Goal: Check status: Check status

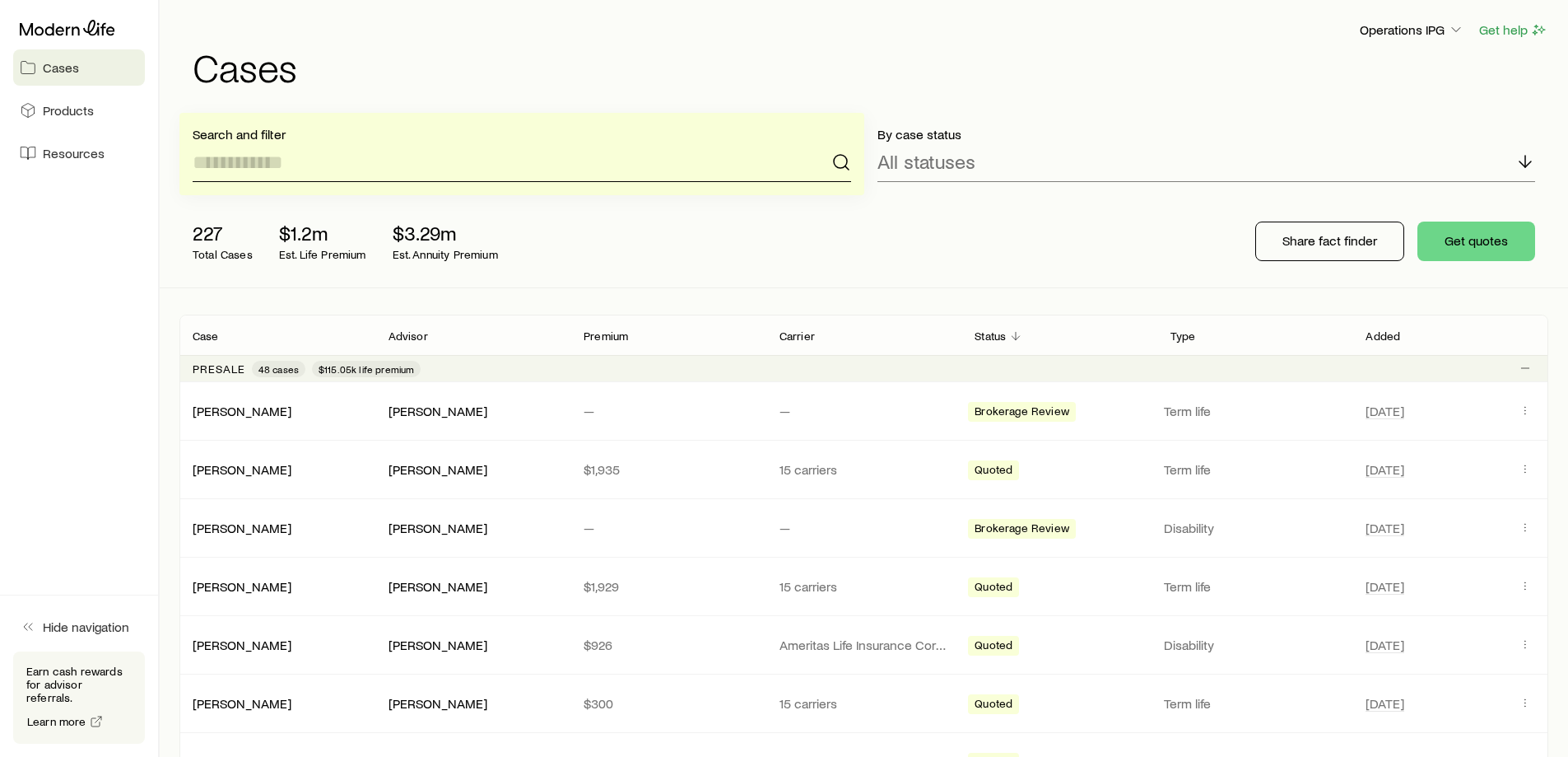
click at [305, 163] on input at bounding box center [521, 163] width 658 height 40
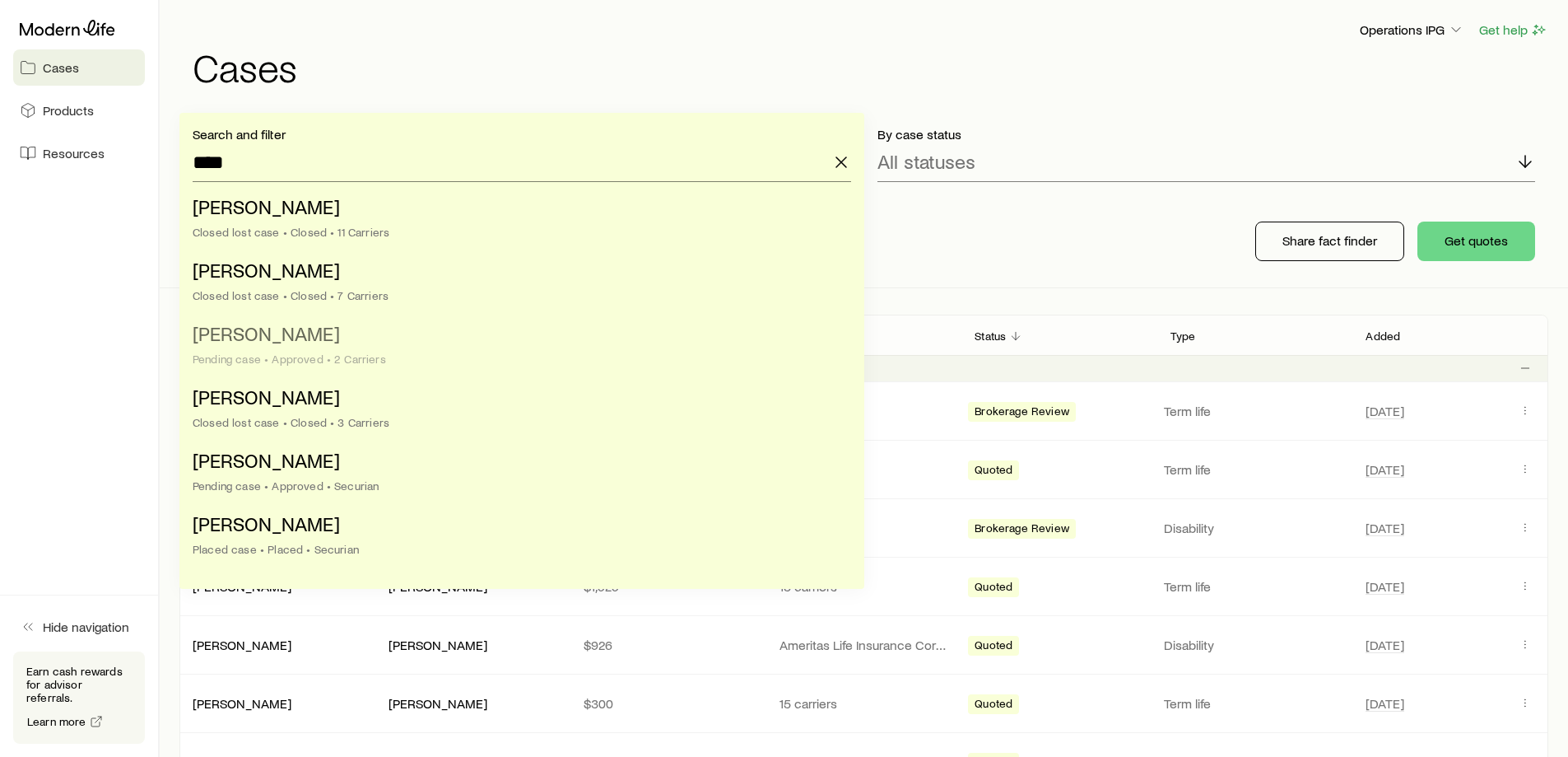
click at [380, 368] on li "[PERSON_NAME] case • Approved • 2 Carriers" at bounding box center [517, 347] width 649 height 63
type input "**********"
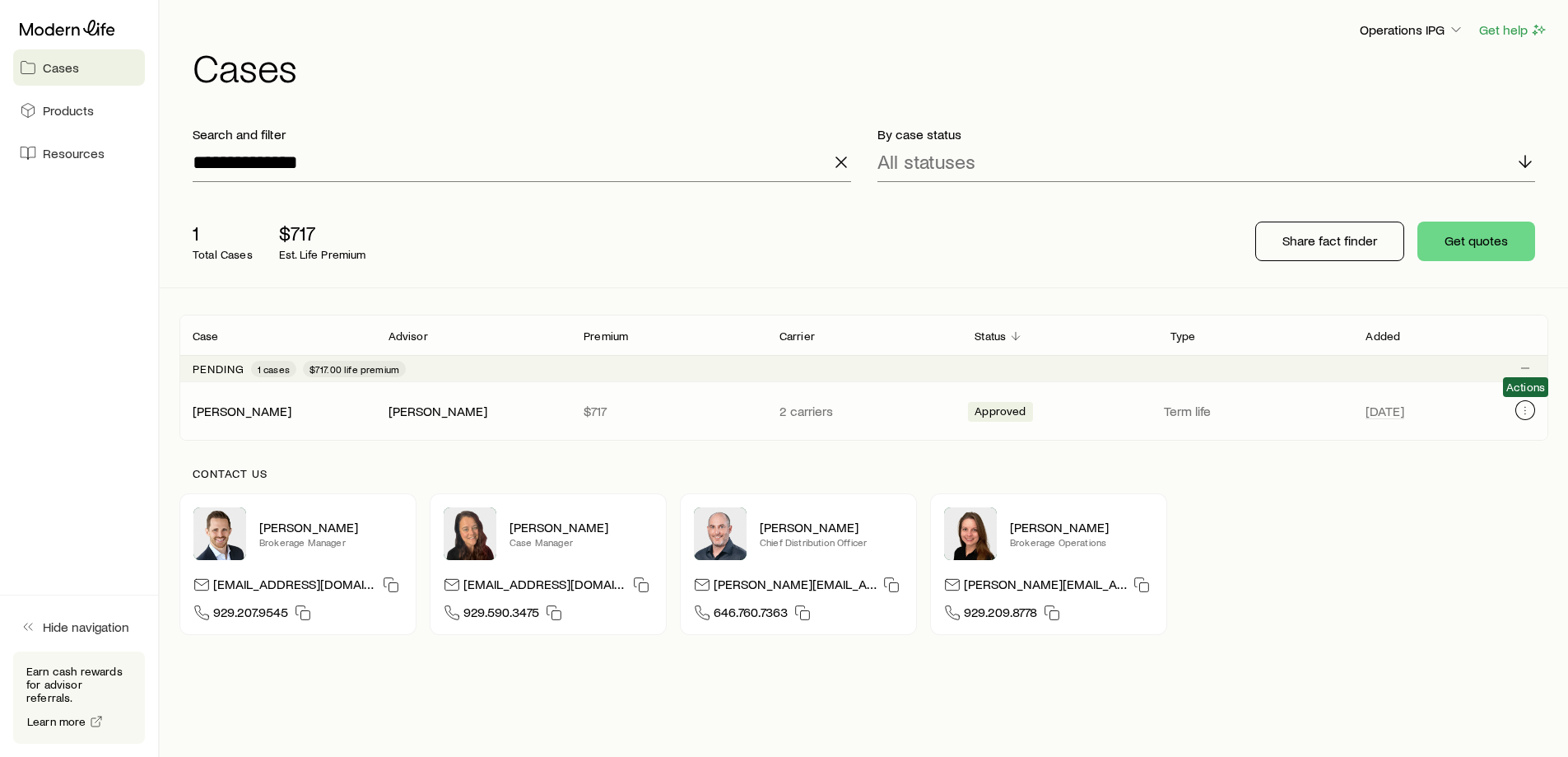
click at [1527, 410] on icon "Client cases" at bounding box center [1525, 410] width 13 height 13
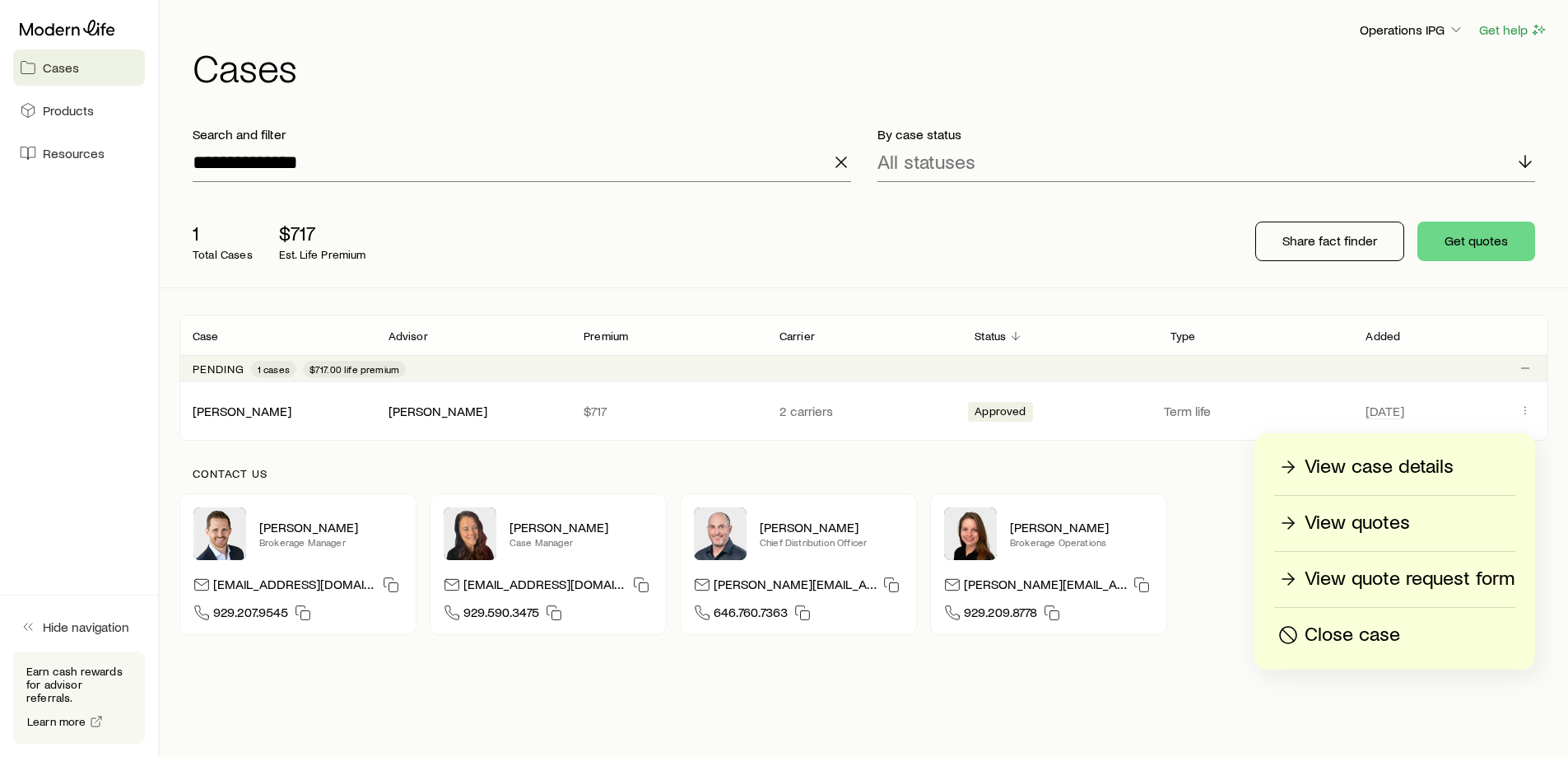
click at [1394, 463] on p "View case details" at bounding box center [1379, 467] width 149 height 26
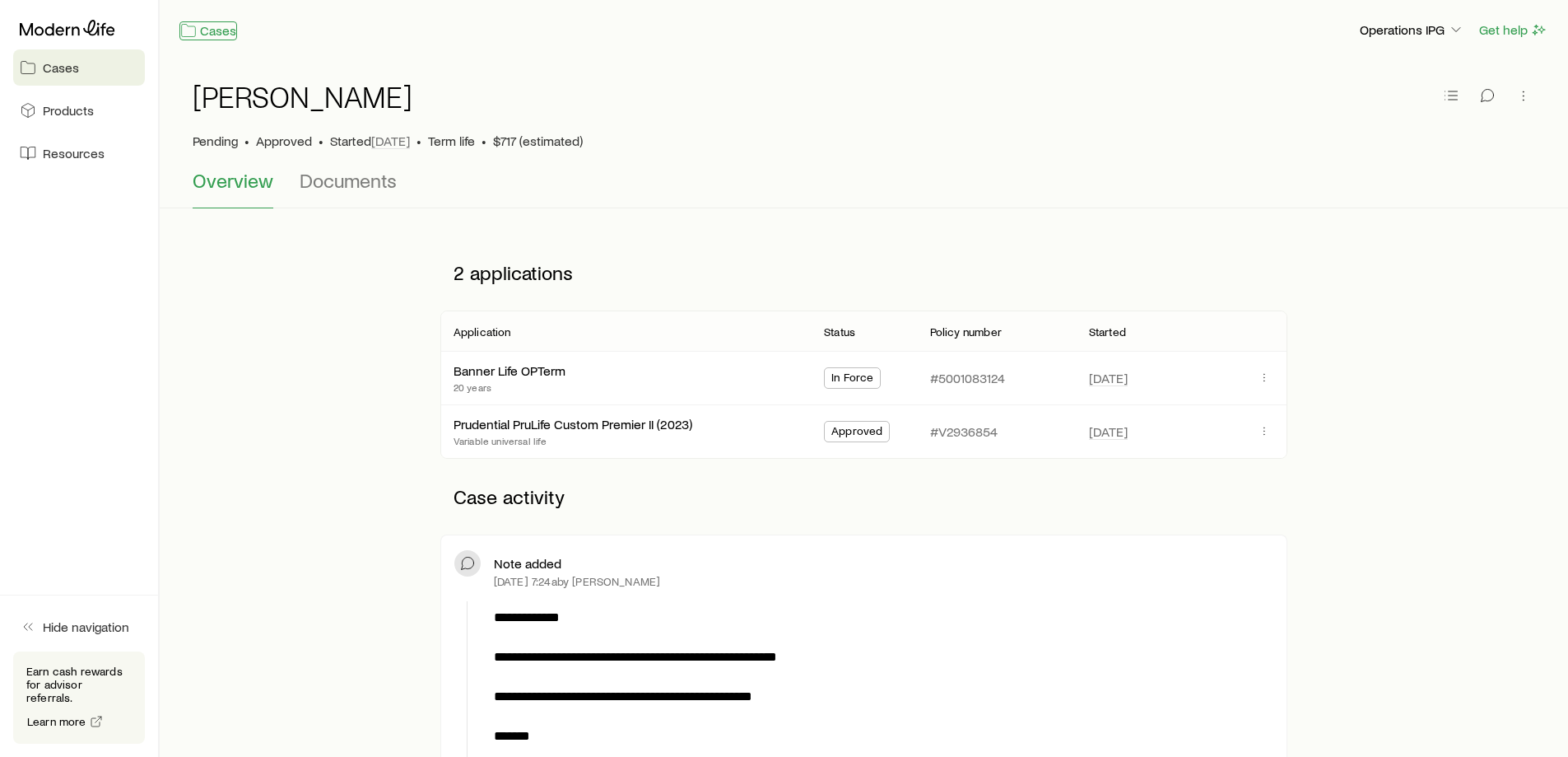
click at [221, 34] on link "Cases" at bounding box center [208, 31] width 58 height 19
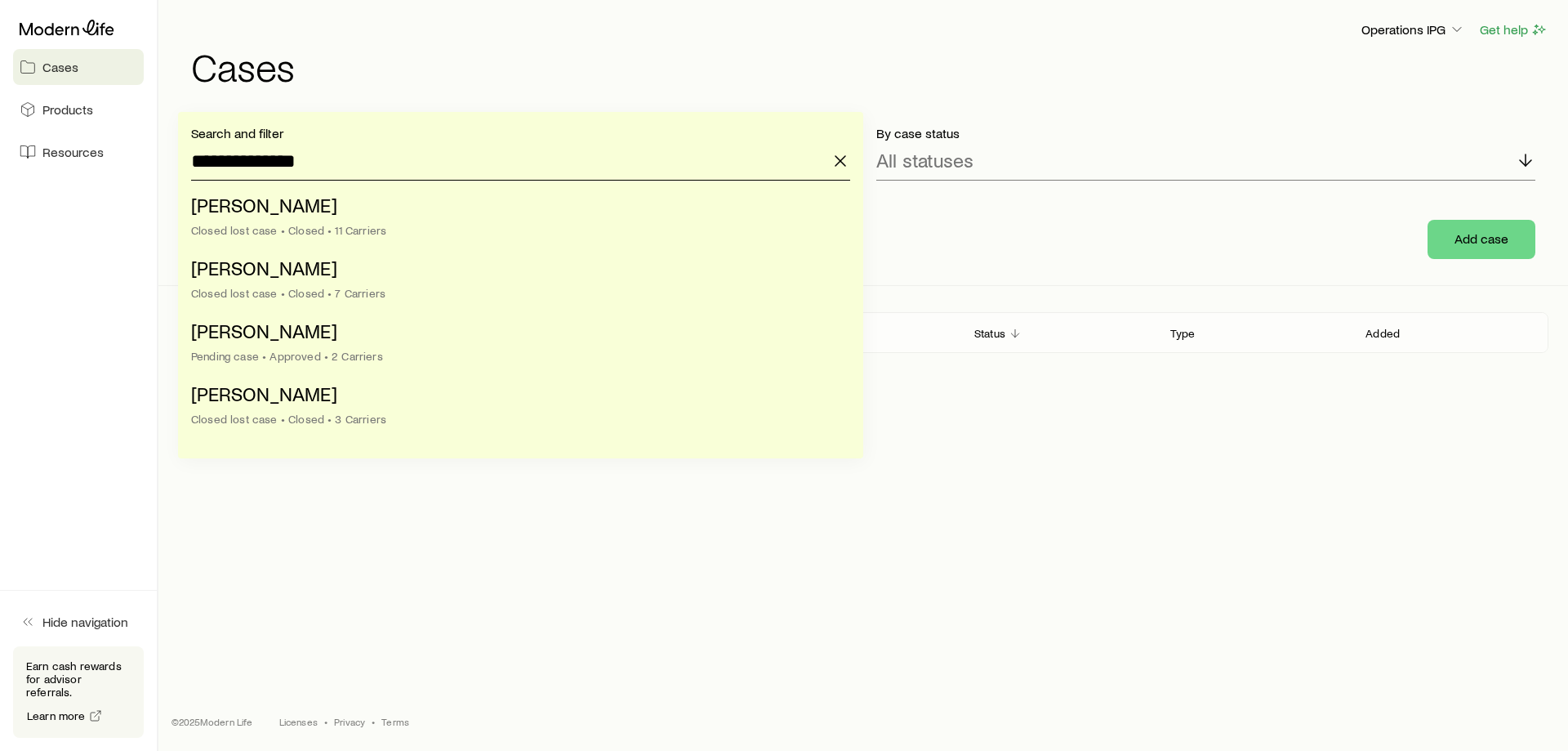
click at [293, 169] on input "**********" at bounding box center [520, 161] width 659 height 39
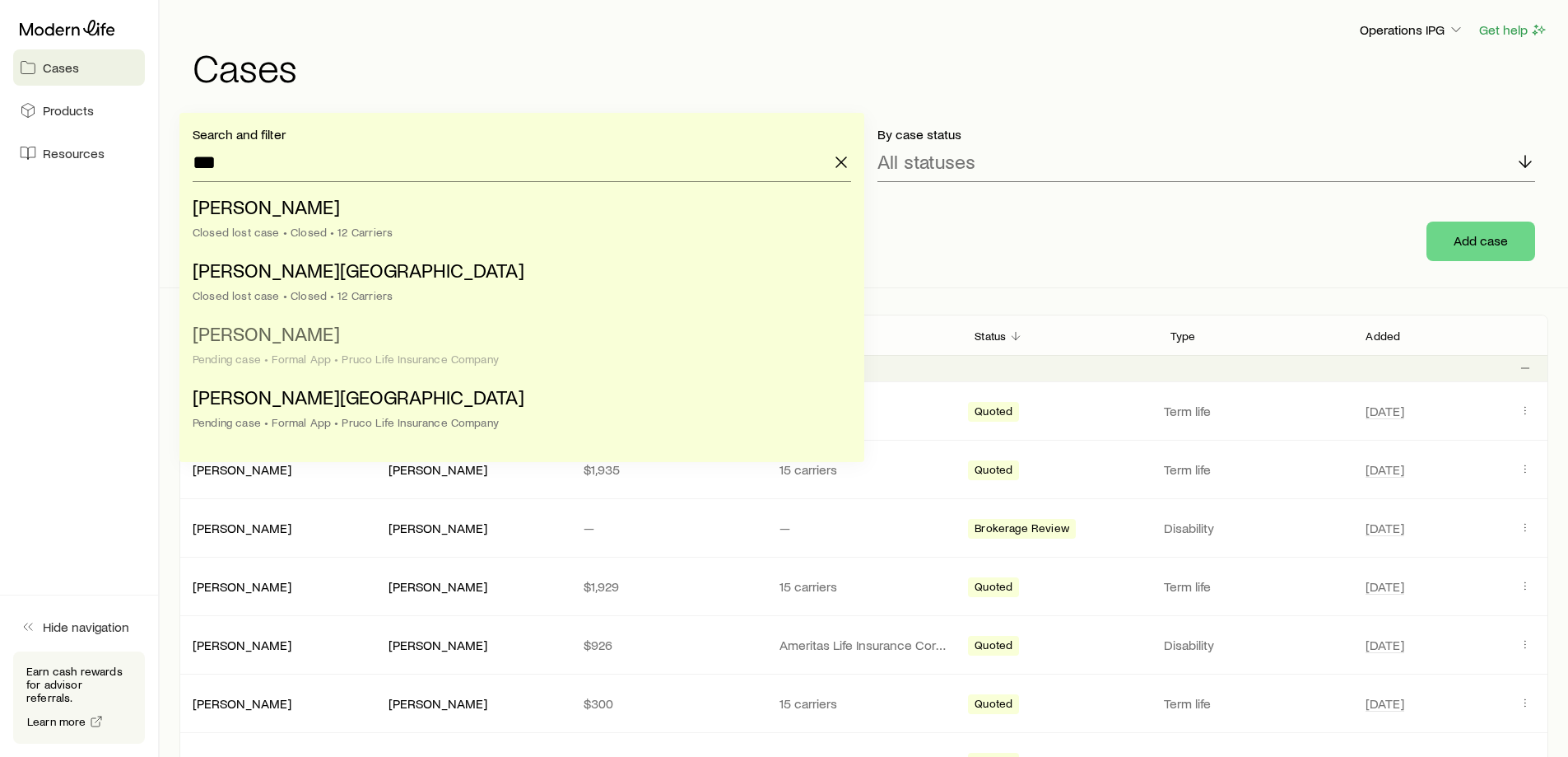
click at [588, 342] on li "[PERSON_NAME] Pending case • Formal App • Pruco Life Insurance Company" at bounding box center [517, 347] width 649 height 63
type input "**********"
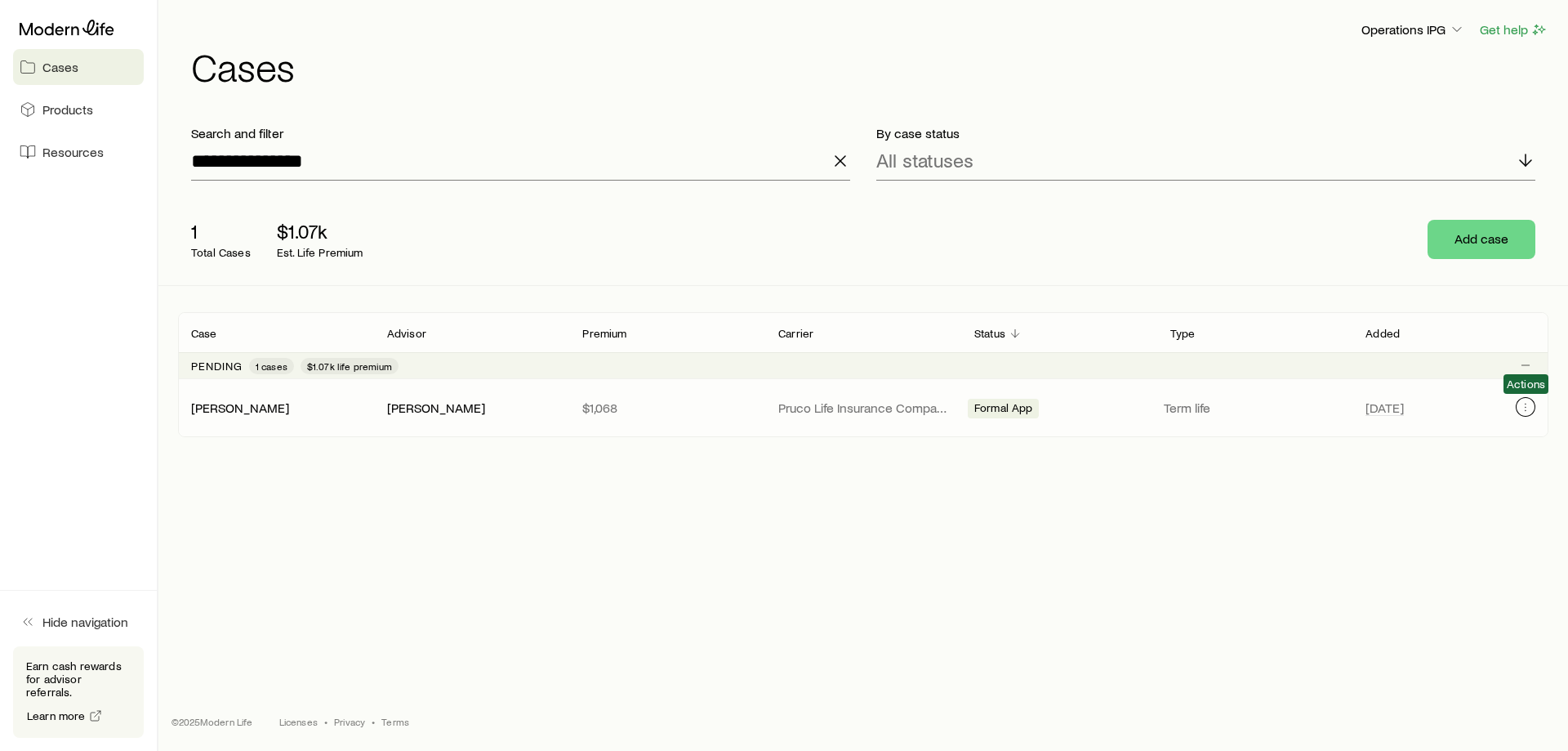
click at [1526, 403] on icon "Client cases" at bounding box center [1526, 403] width 1 height 1
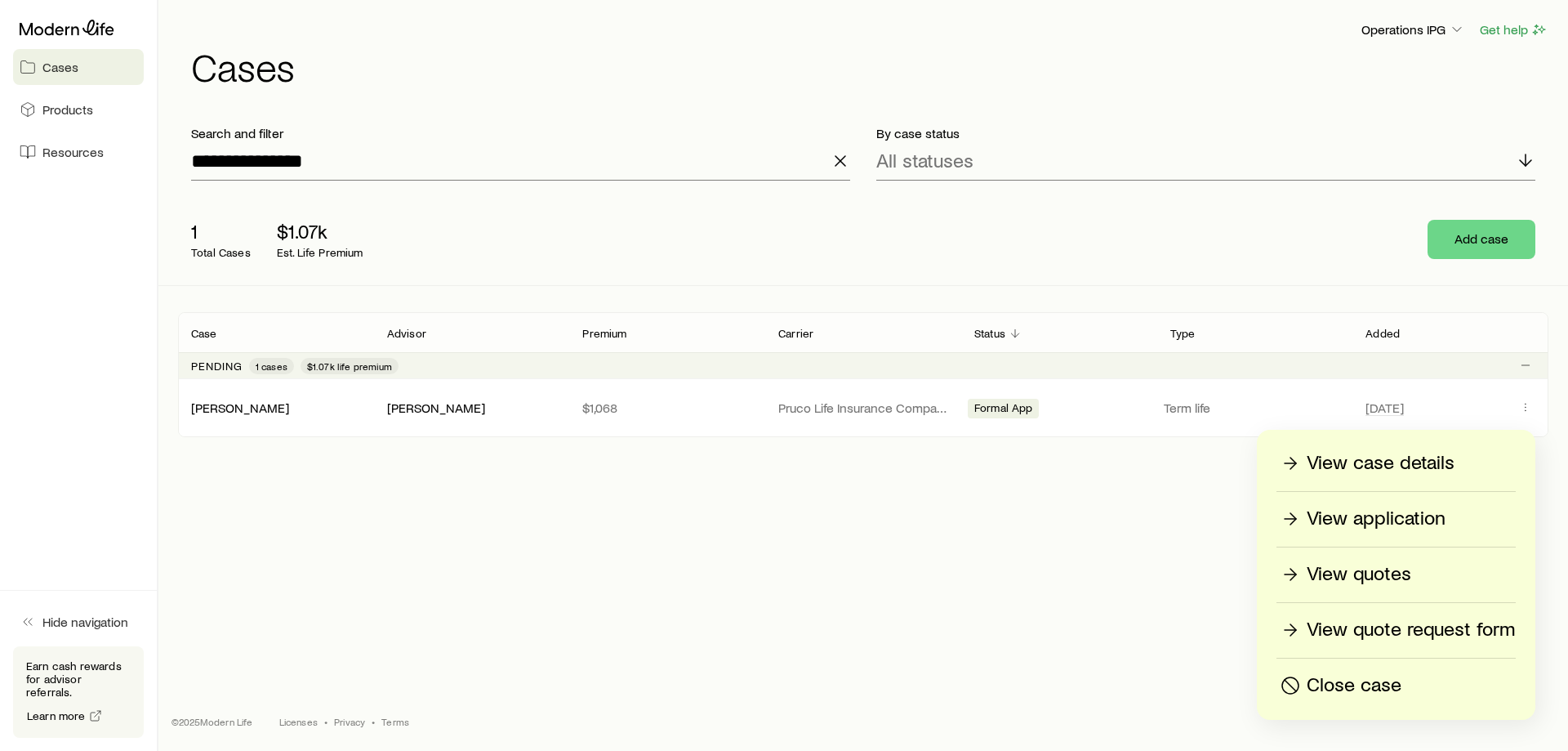
click at [1424, 528] on p "View application" at bounding box center [1376, 518] width 139 height 26
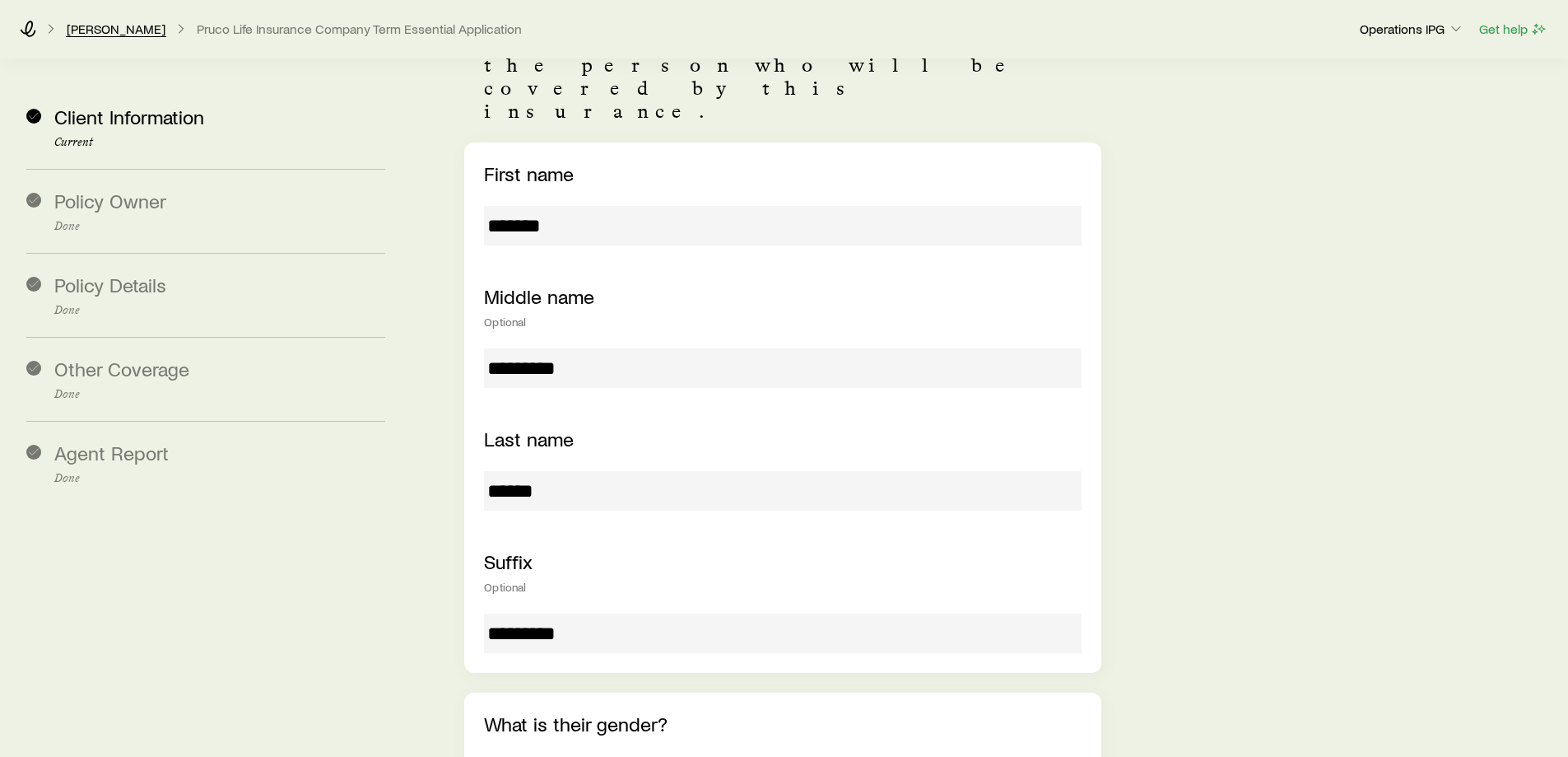
scroll to position [576, 0]
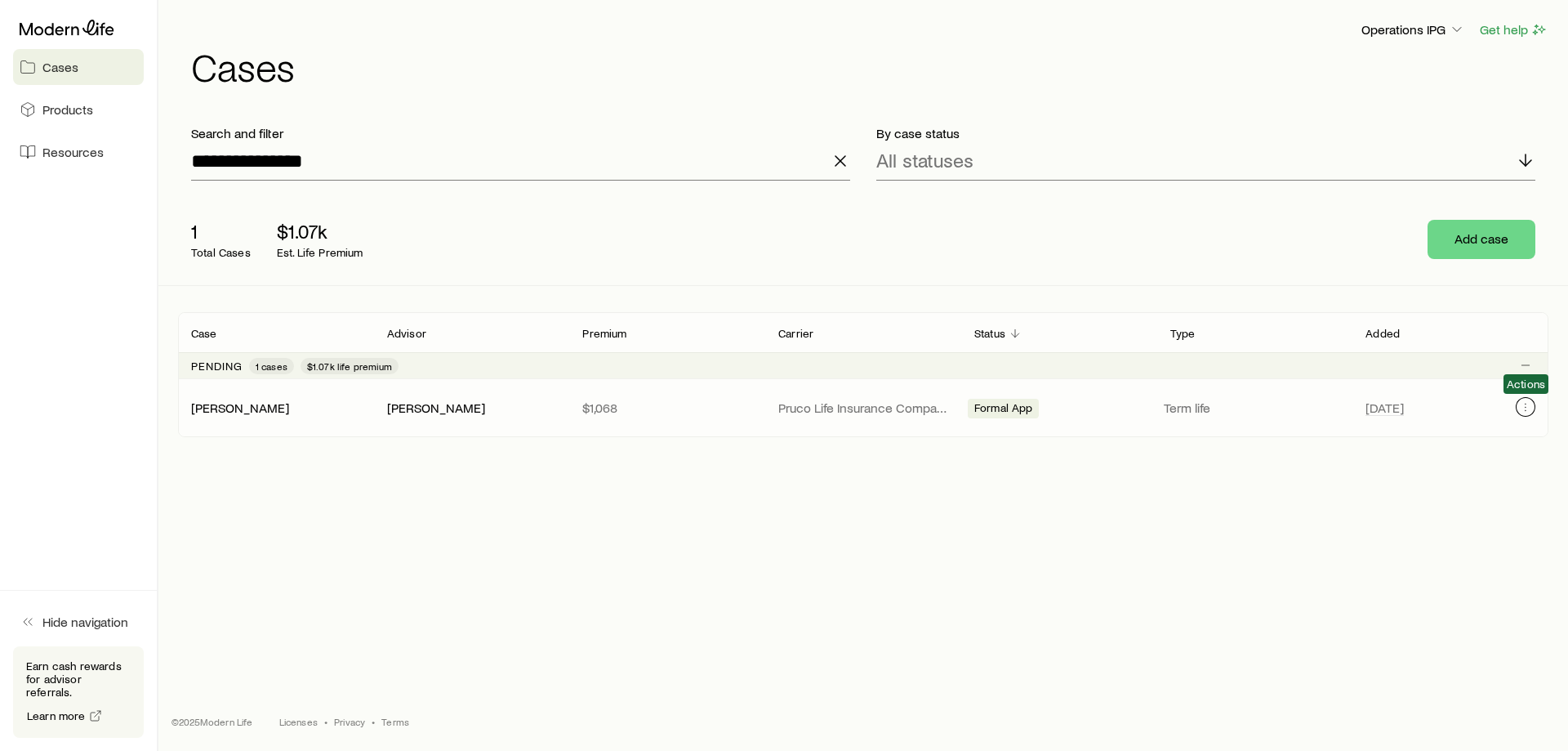
click at [1523, 410] on icon "Client cases" at bounding box center [1526, 407] width 13 height 13
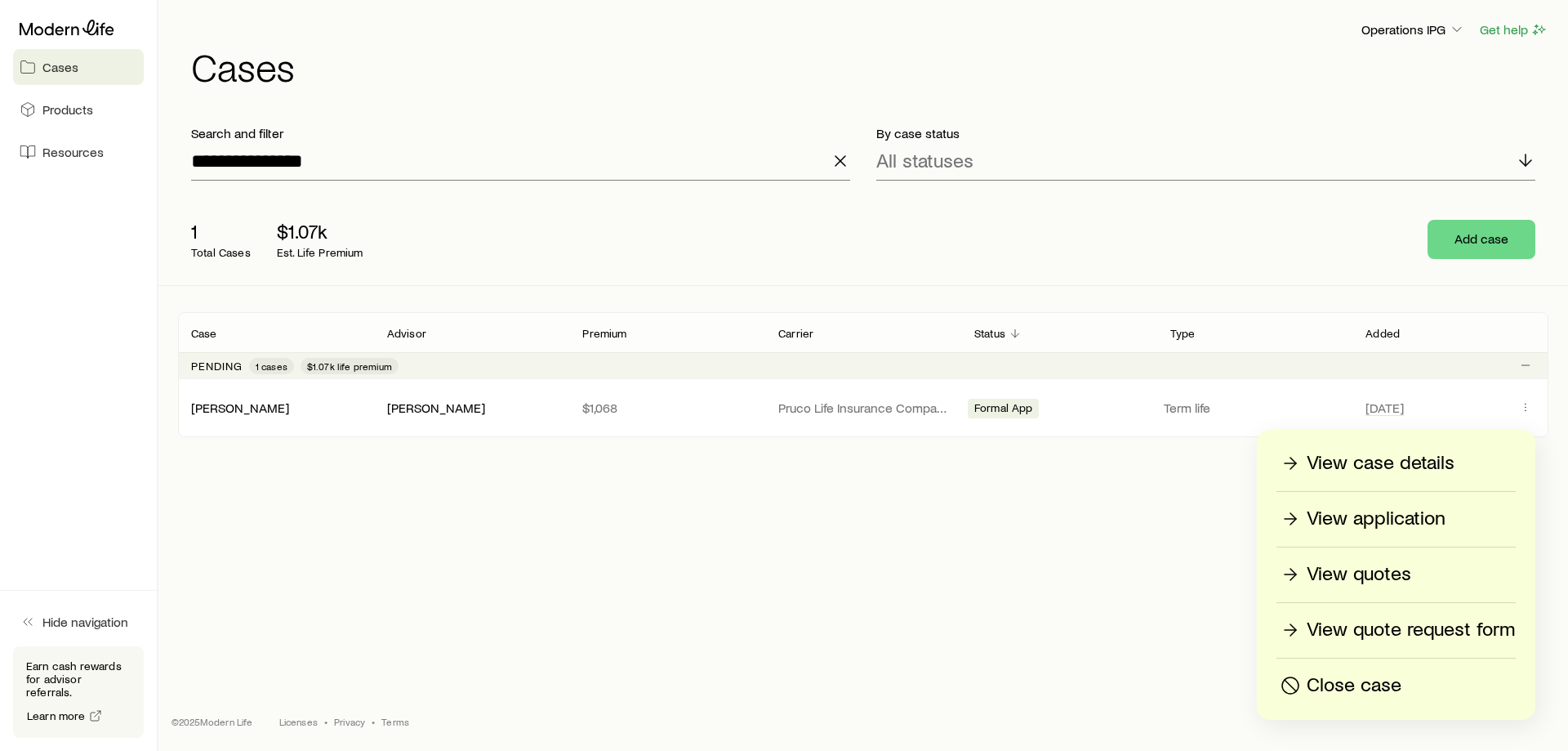
click at [1488, 470] on div "View case details" at bounding box center [1396, 463] width 238 height 26
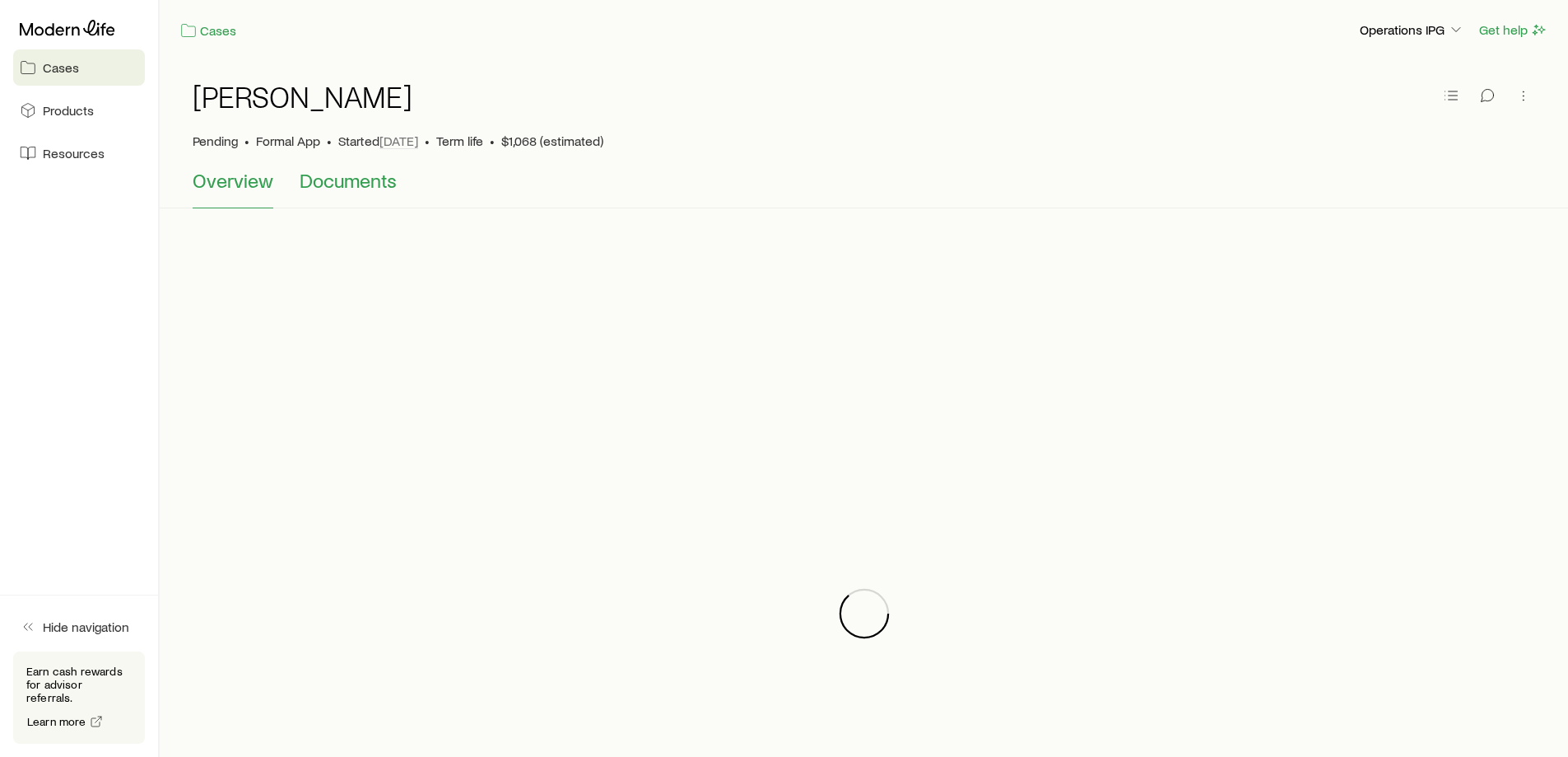
click at [314, 182] on span "Documents" at bounding box center [348, 181] width 97 height 23
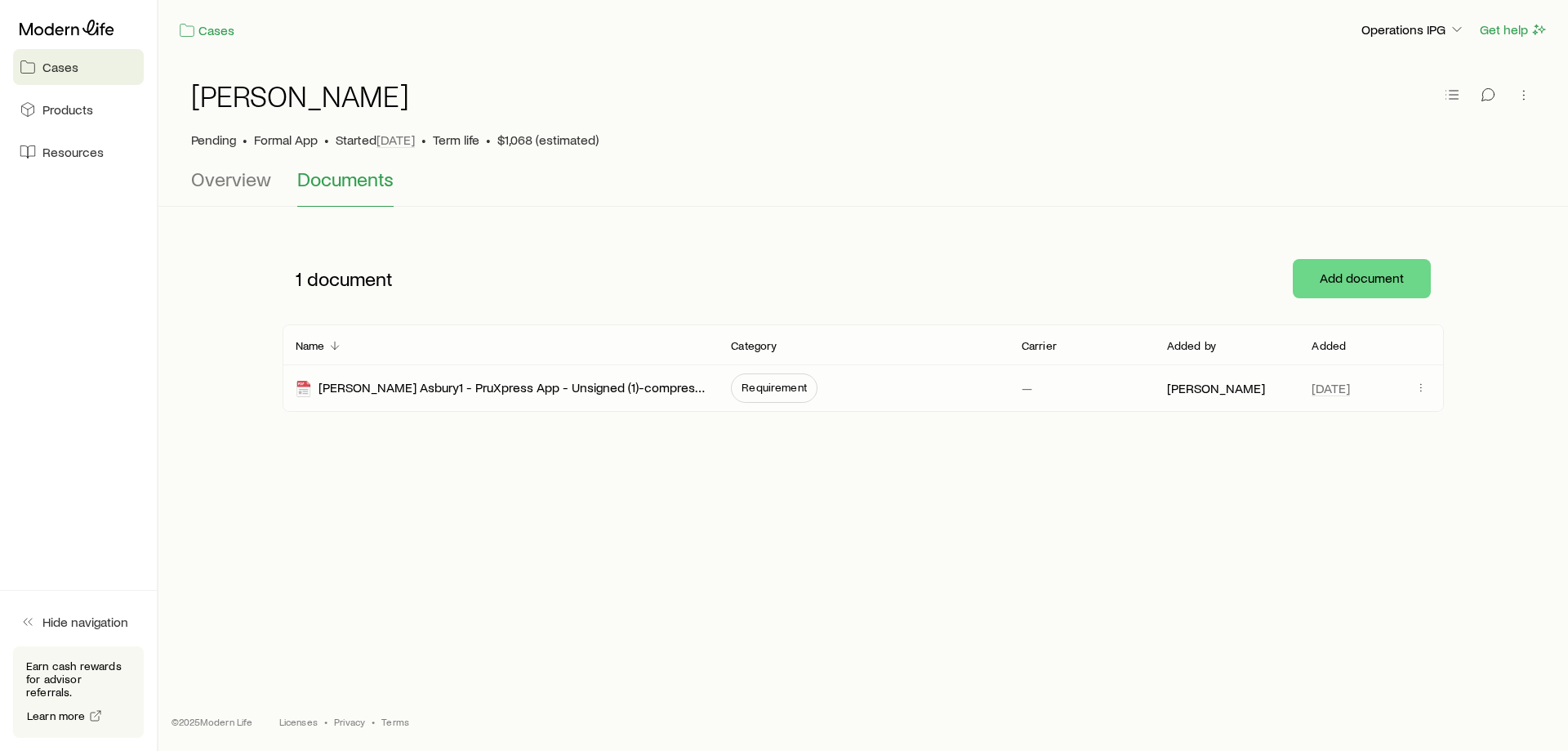
click at [779, 398] on span "Requirement" at bounding box center [774, 387] width 86 height 29
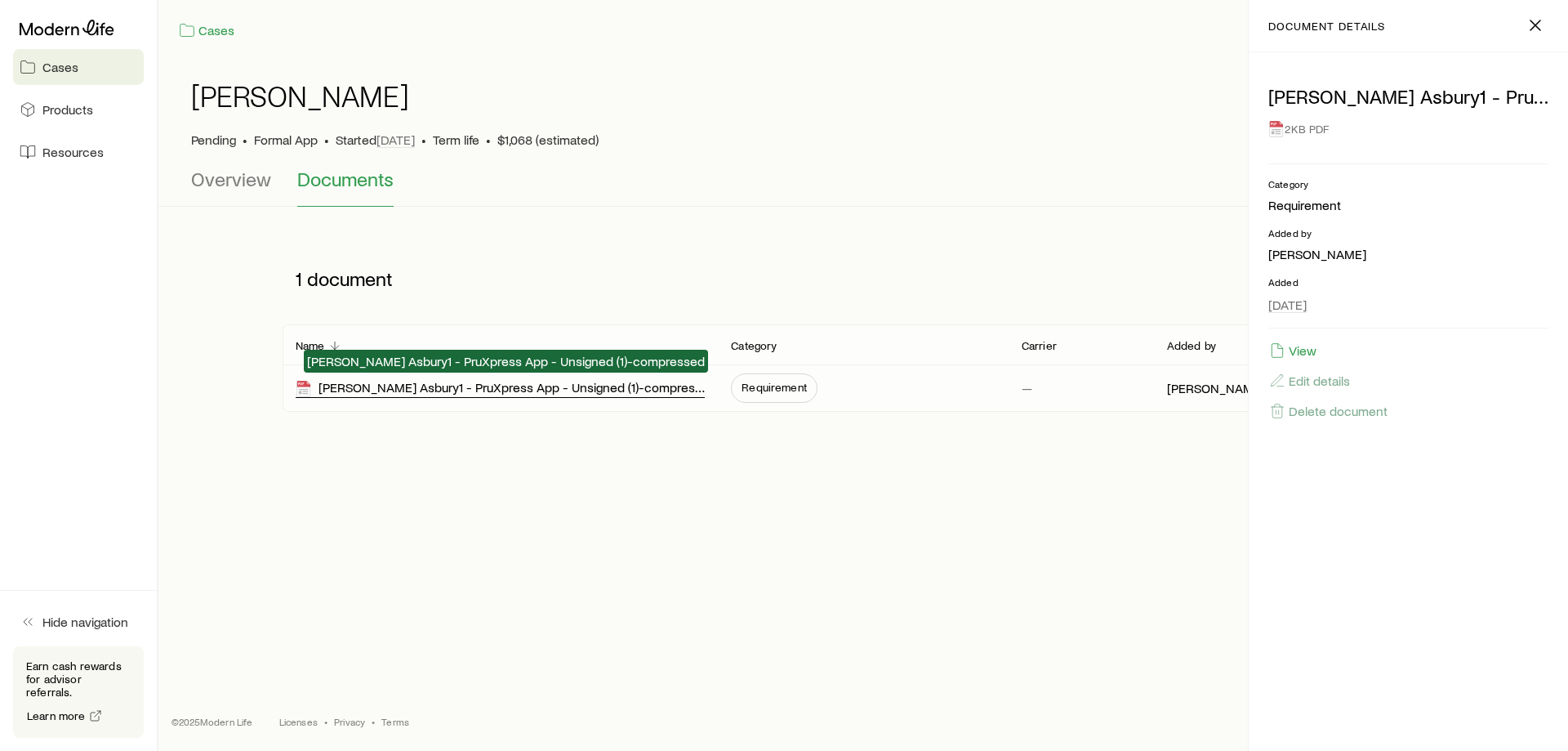
click at [449, 393] on div "[PERSON_NAME] Asbury1 - PruXpress App - Unsigned (1)-compressed" at bounding box center [500, 388] width 410 height 19
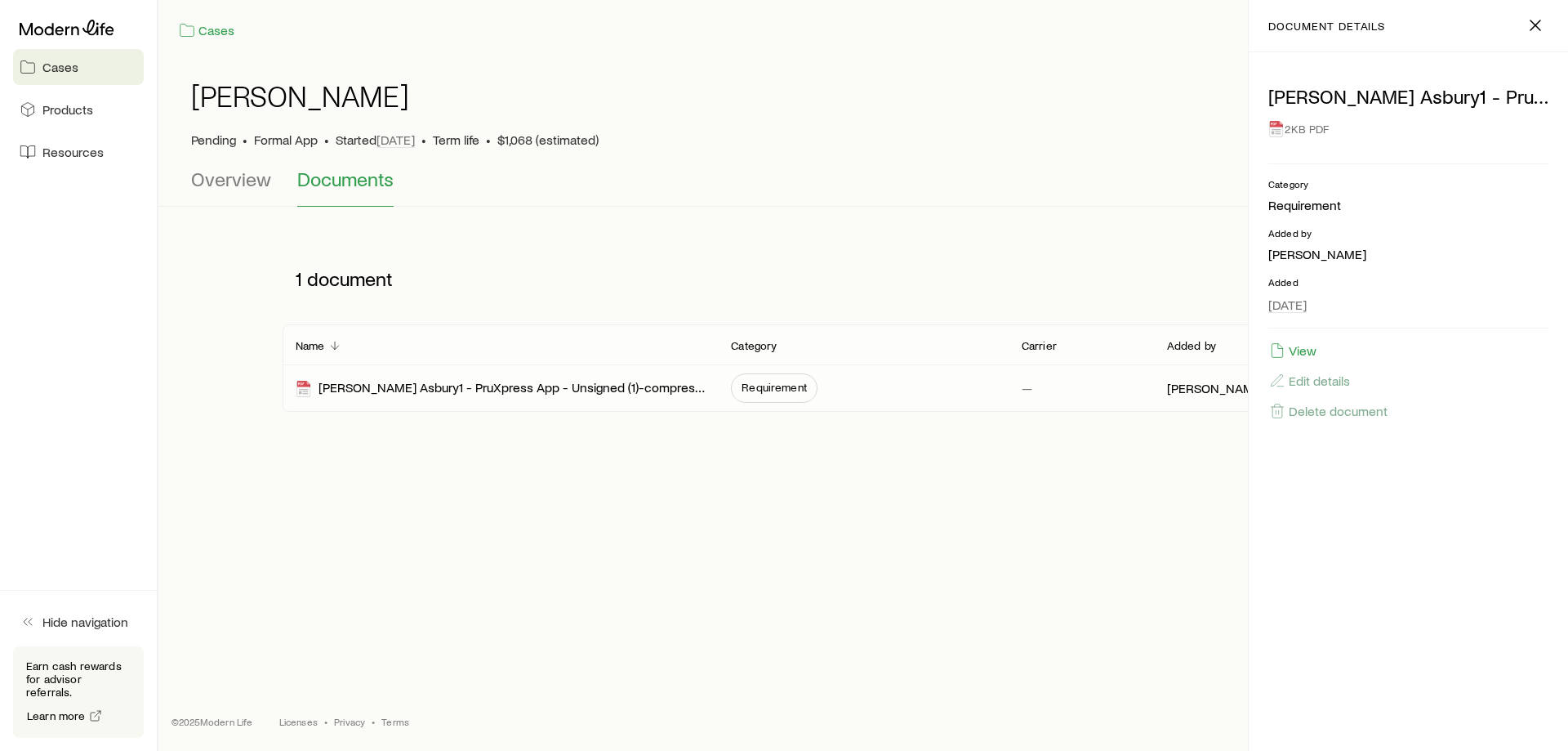
click at [42, 69] on span "Cases" at bounding box center [60, 67] width 36 height 16
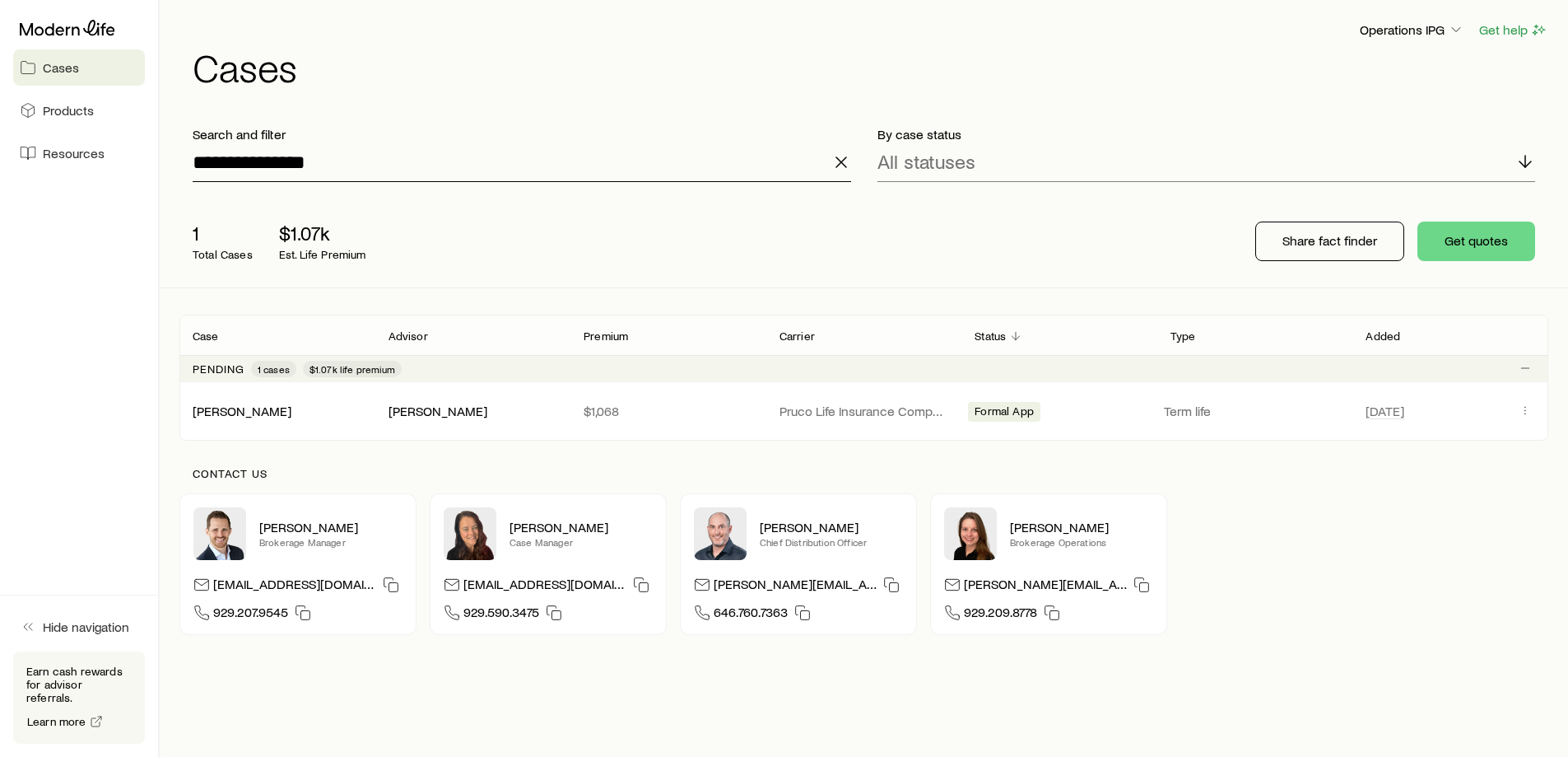
click at [307, 163] on input "**********" at bounding box center [521, 163] width 658 height 40
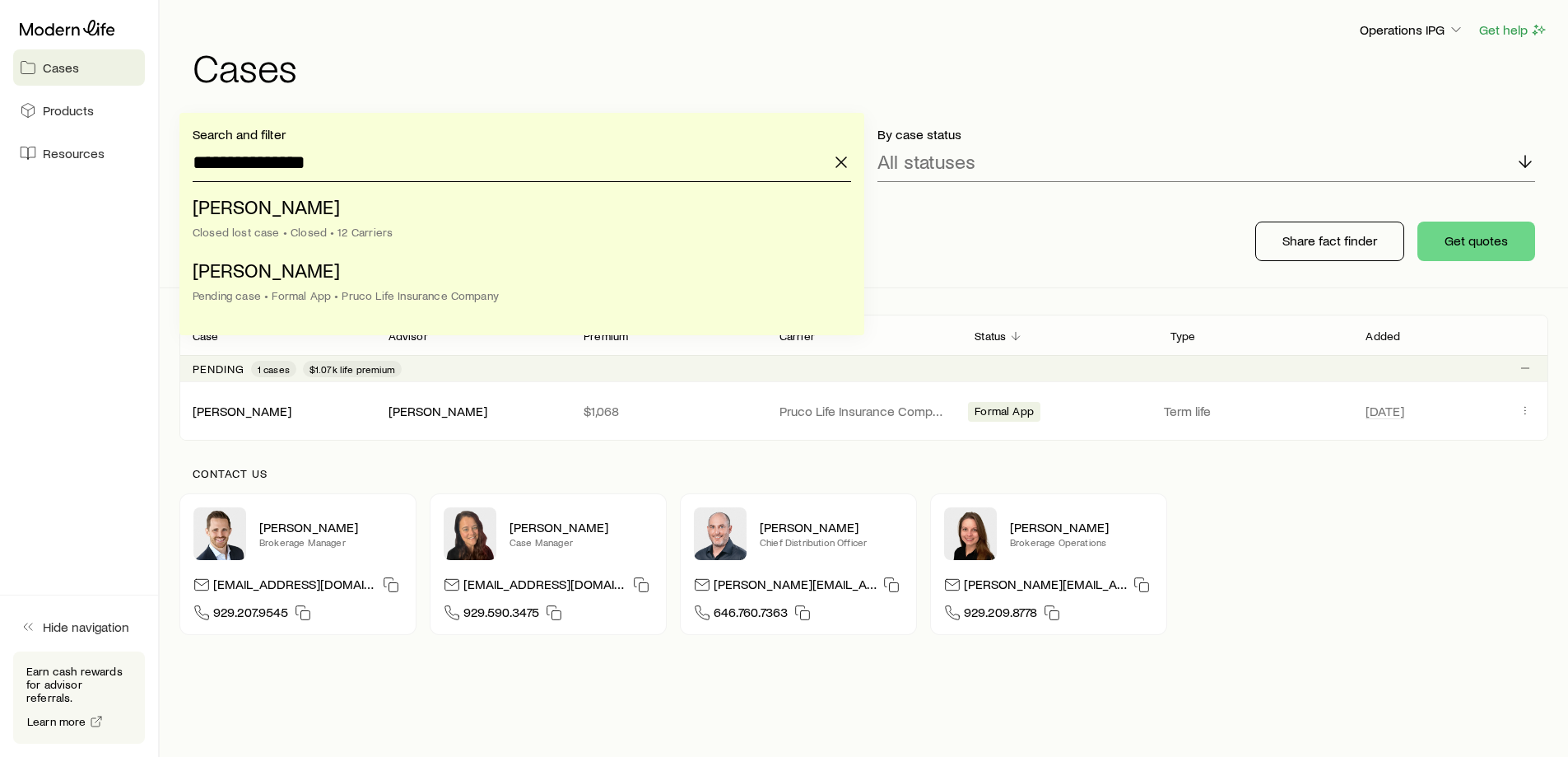
click at [307, 163] on input "**********" at bounding box center [521, 163] width 658 height 40
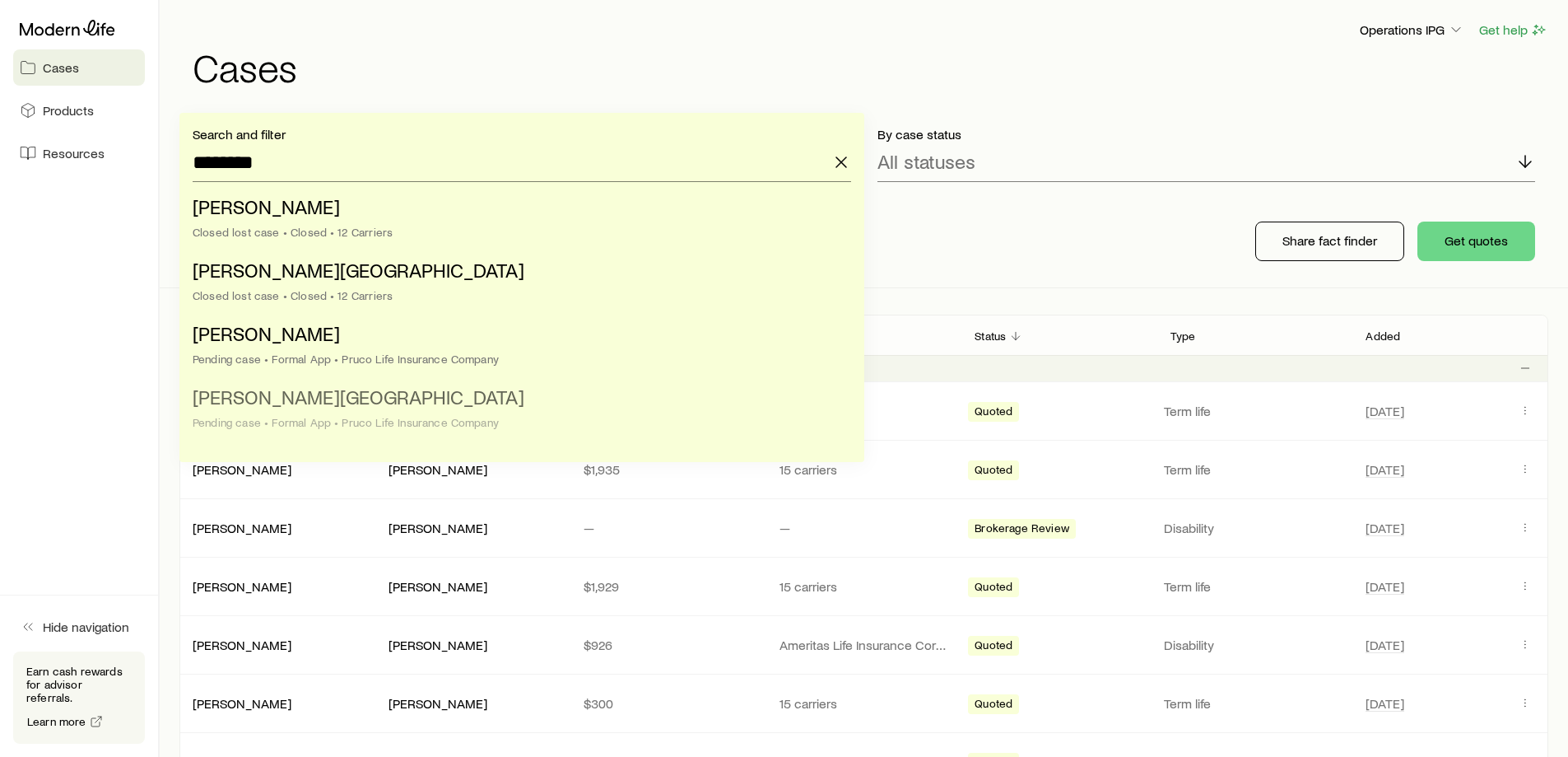
click at [430, 397] on li "[PERSON_NAME] Pending case • Formal App • Pruco Life Insurance Company" at bounding box center [517, 410] width 649 height 63
type input "**********"
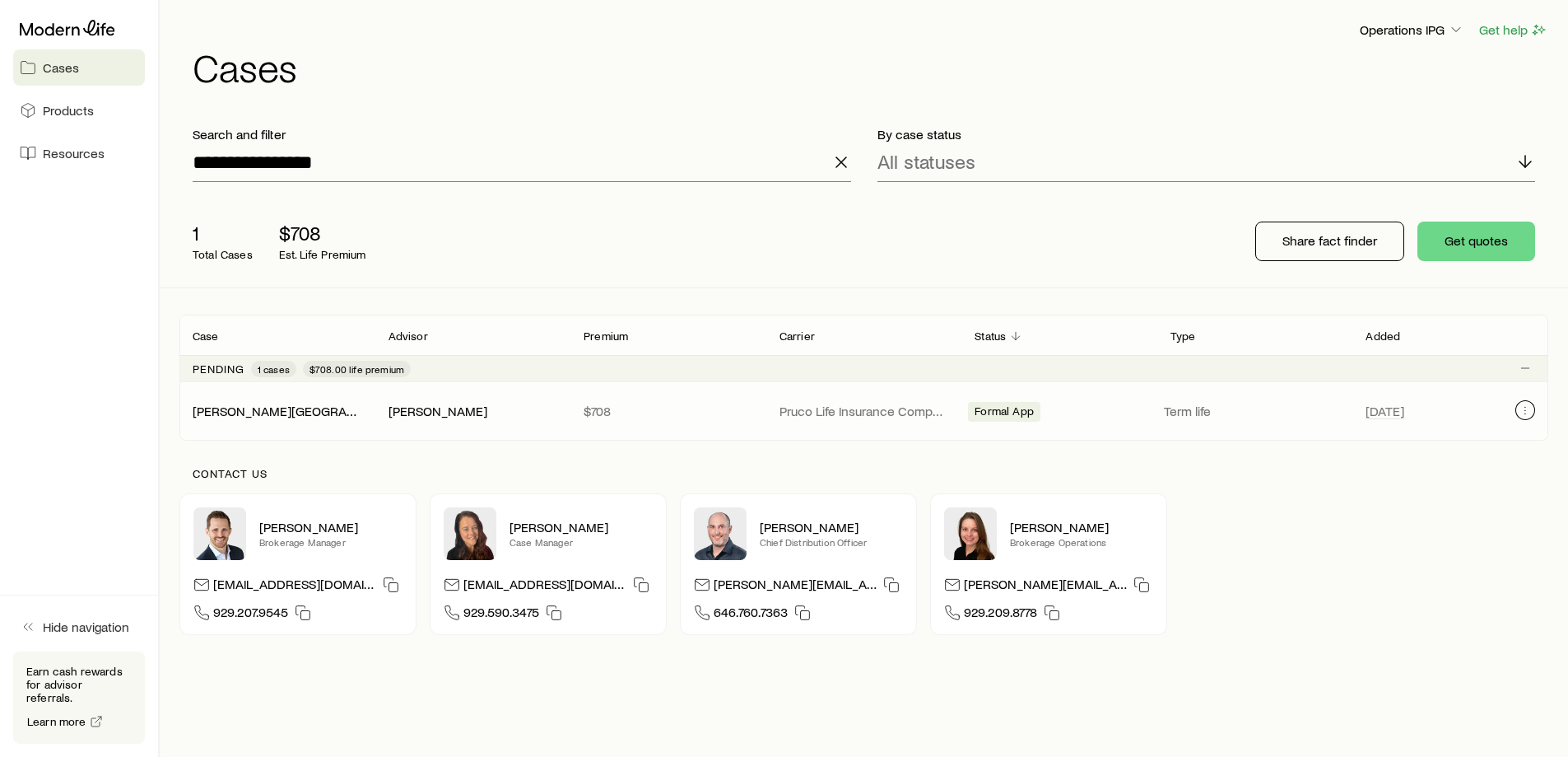
click at [1523, 411] on icon "Client cases" at bounding box center [1525, 410] width 13 height 13
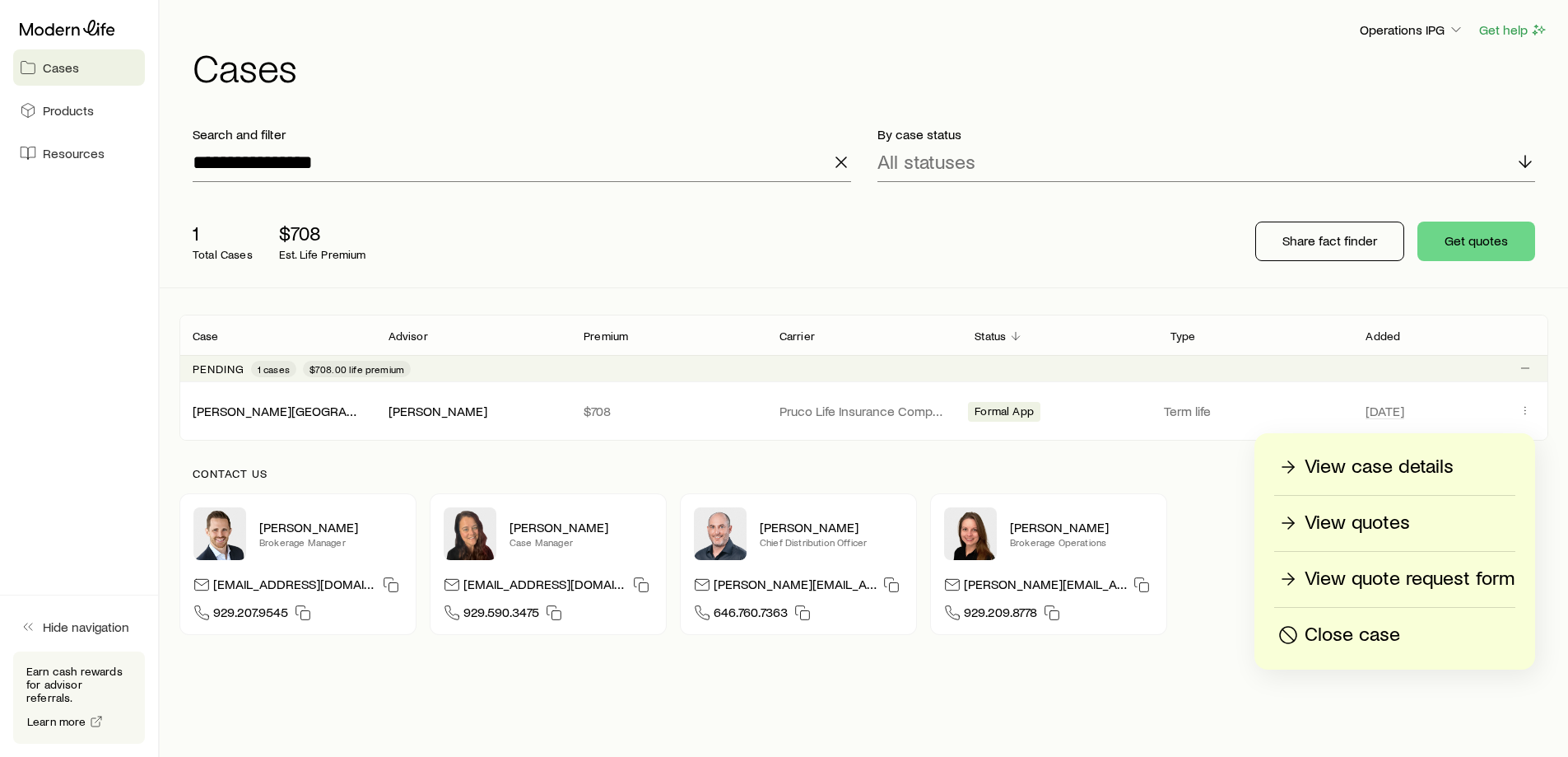
click at [1440, 467] on p "View case details" at bounding box center [1379, 467] width 149 height 26
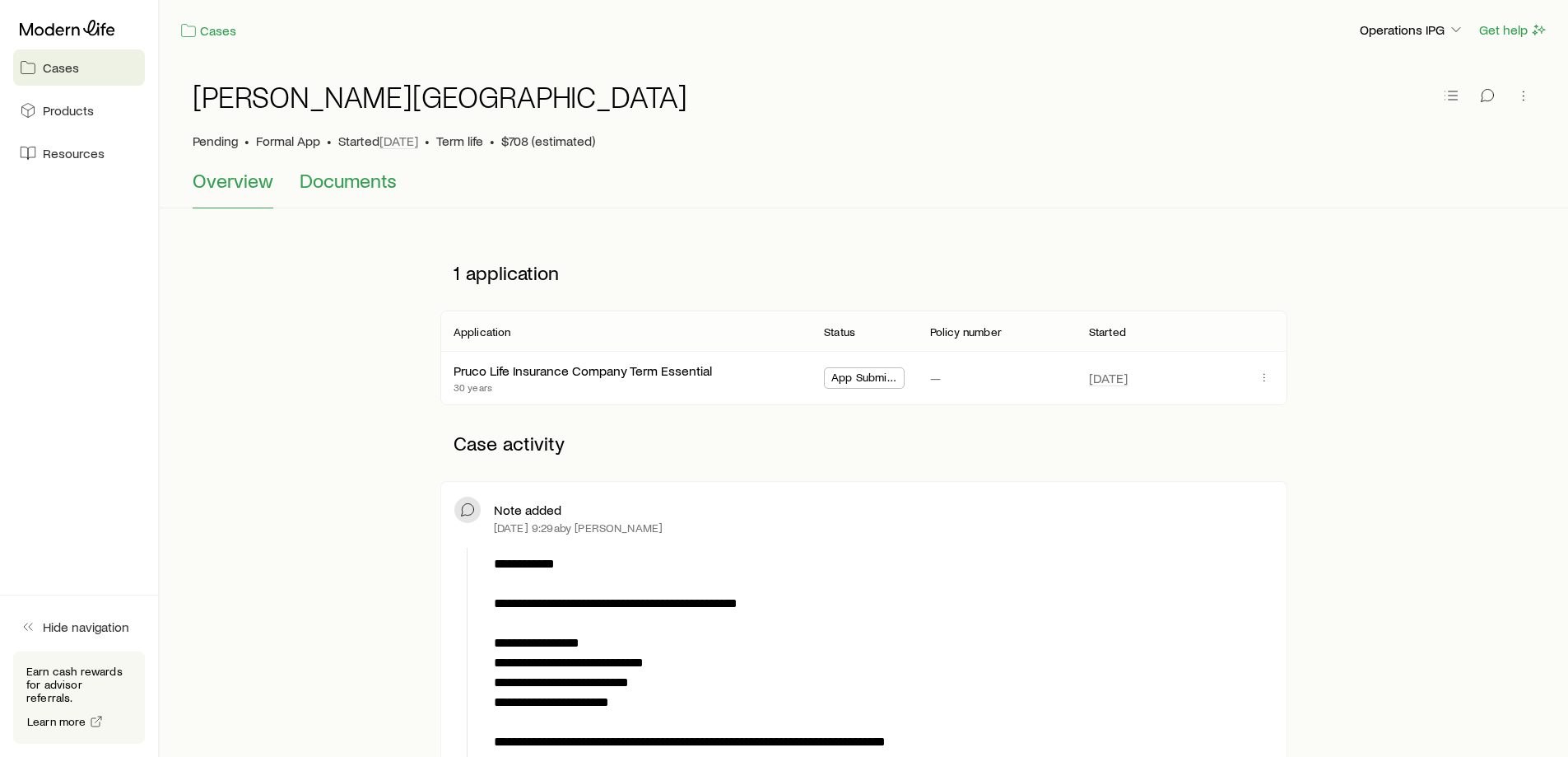
click at [372, 189] on span "Documents" at bounding box center [348, 181] width 97 height 23
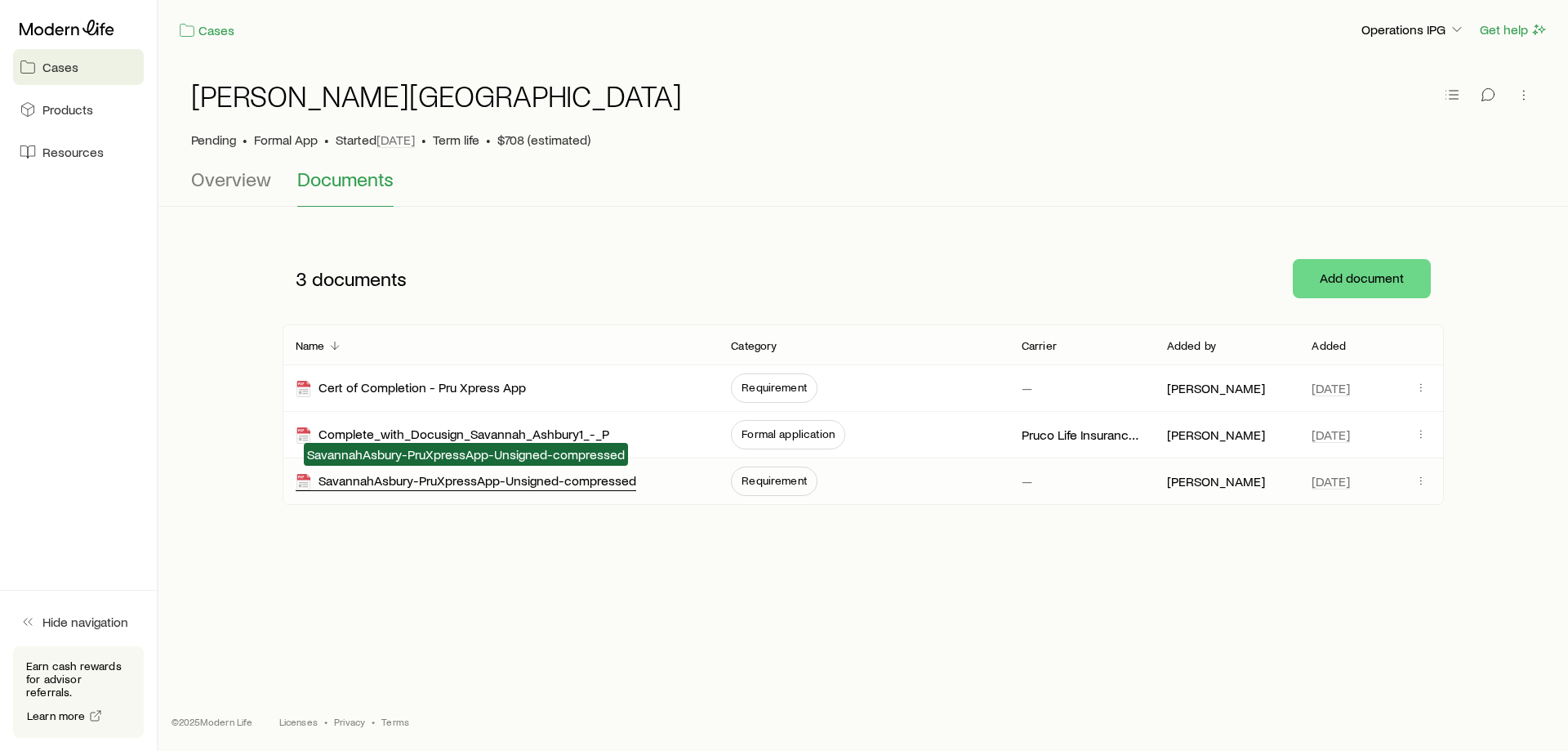
click at [601, 484] on div "SavannahAsbury-PruXpressApp-Unsigned-compressed" at bounding box center [465, 482] width 340 height 19
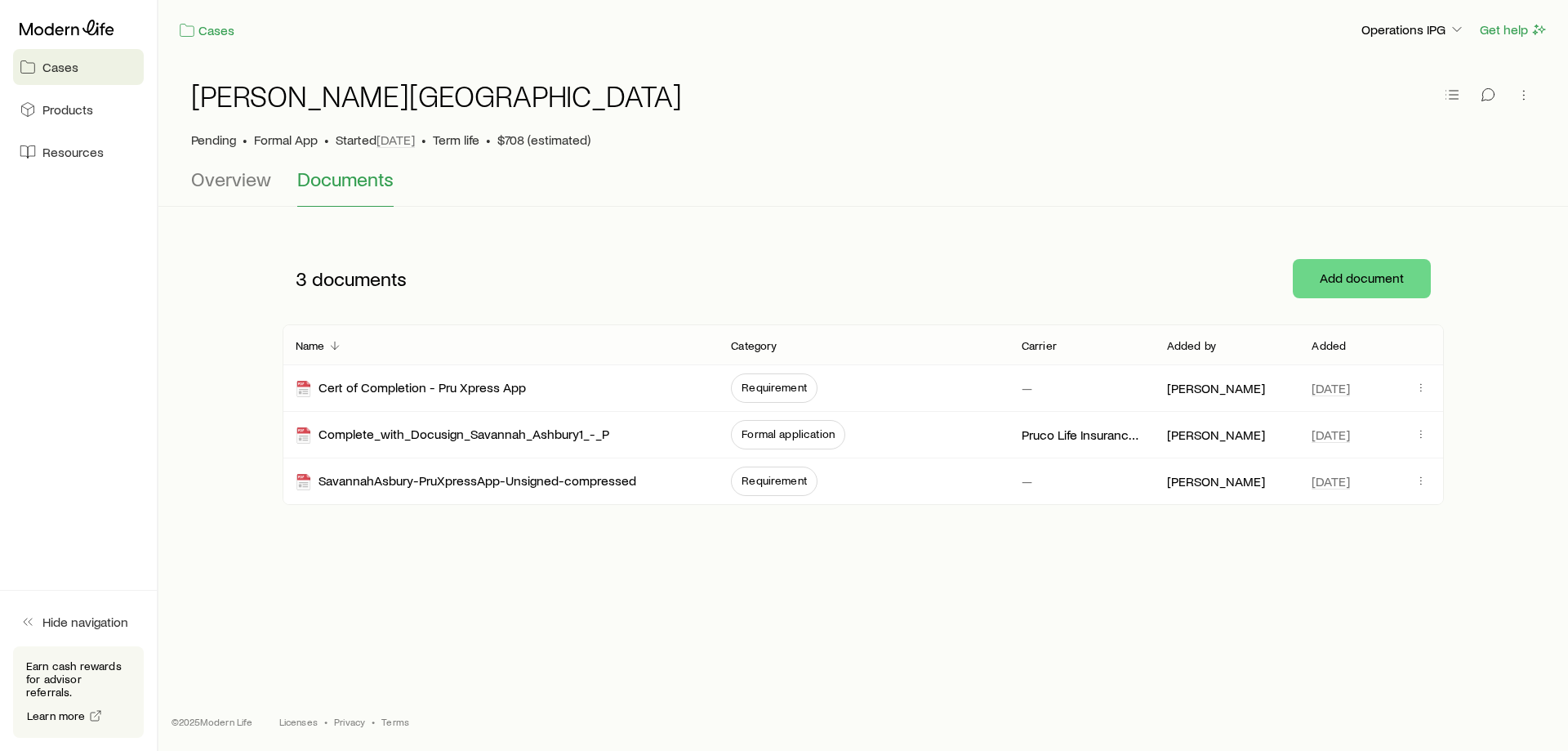
click at [69, 67] on span "Cases" at bounding box center [60, 67] width 36 height 16
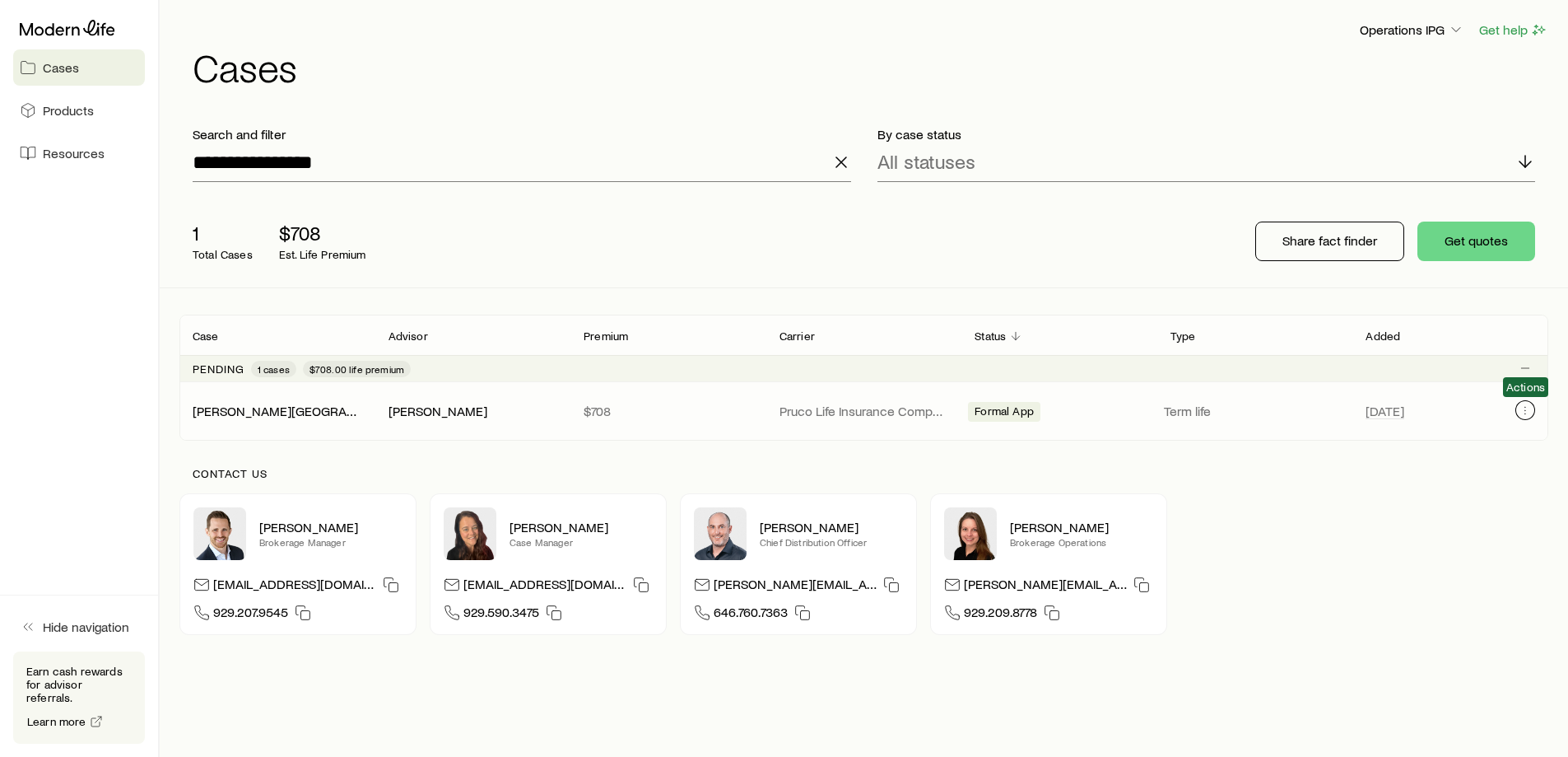
click at [1525, 419] on button "Client cases" at bounding box center [1525, 409] width 20 height 20
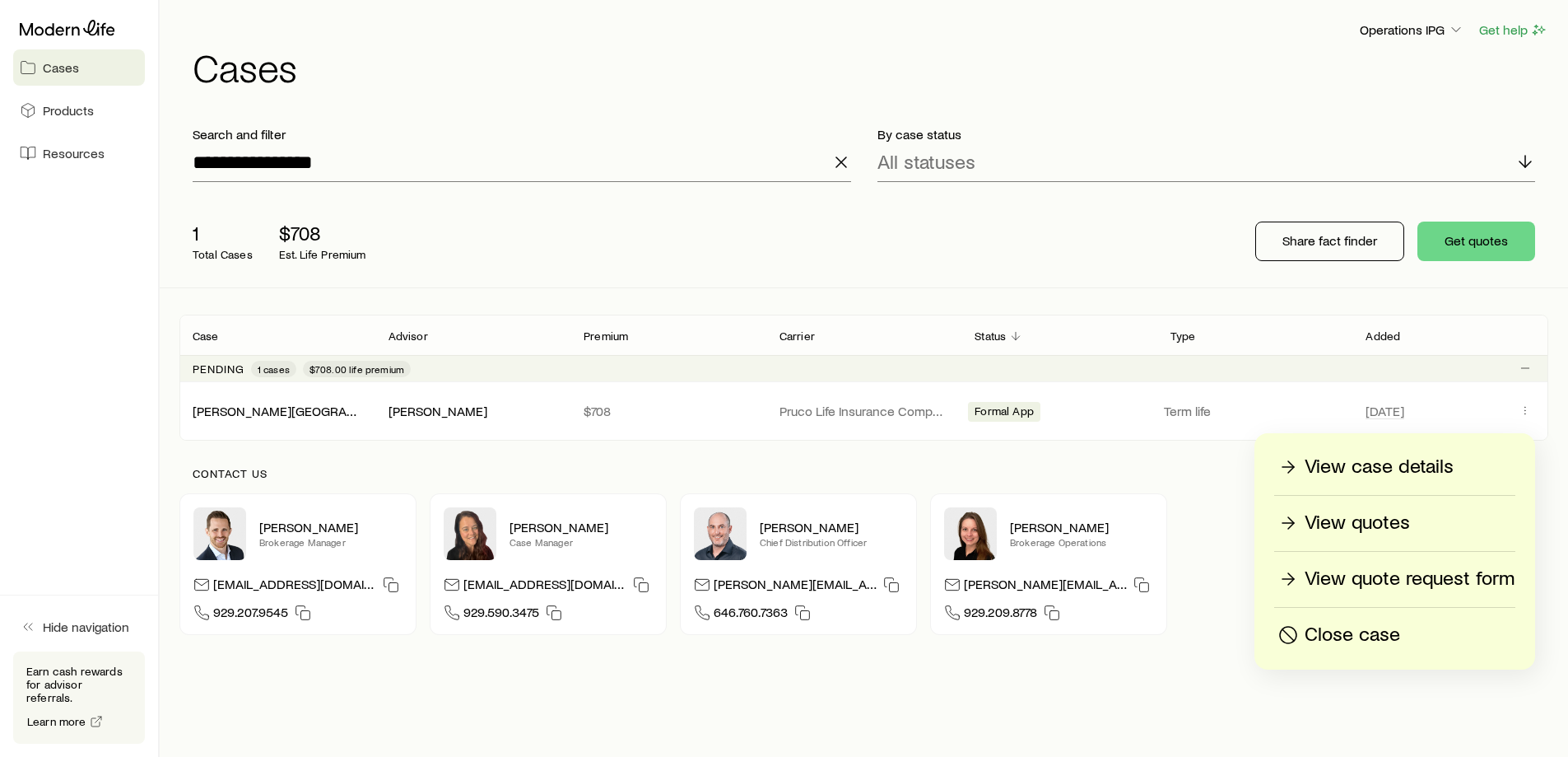
click at [1357, 464] on p "View case details" at bounding box center [1379, 467] width 149 height 26
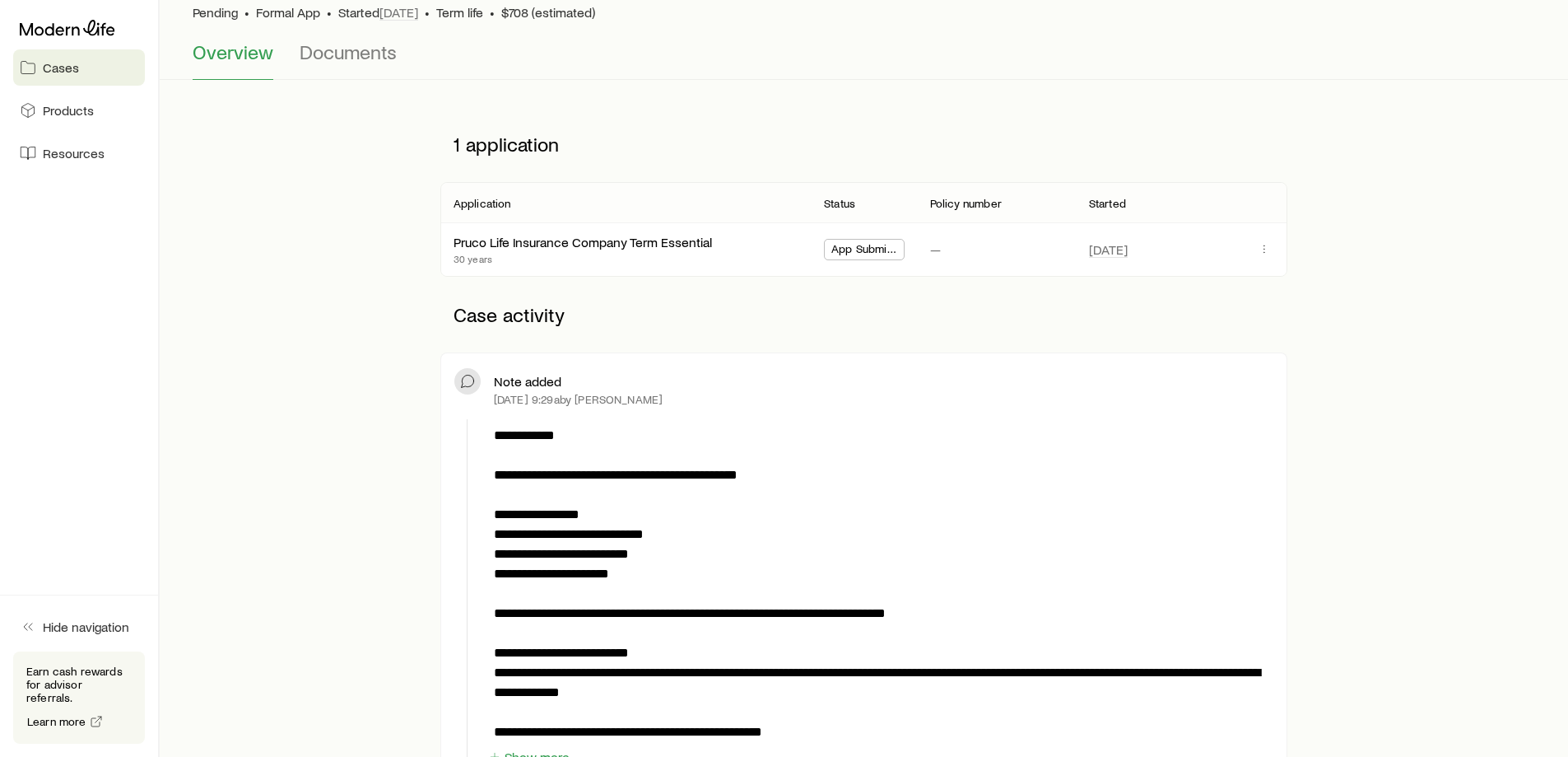
scroll to position [164, 0]
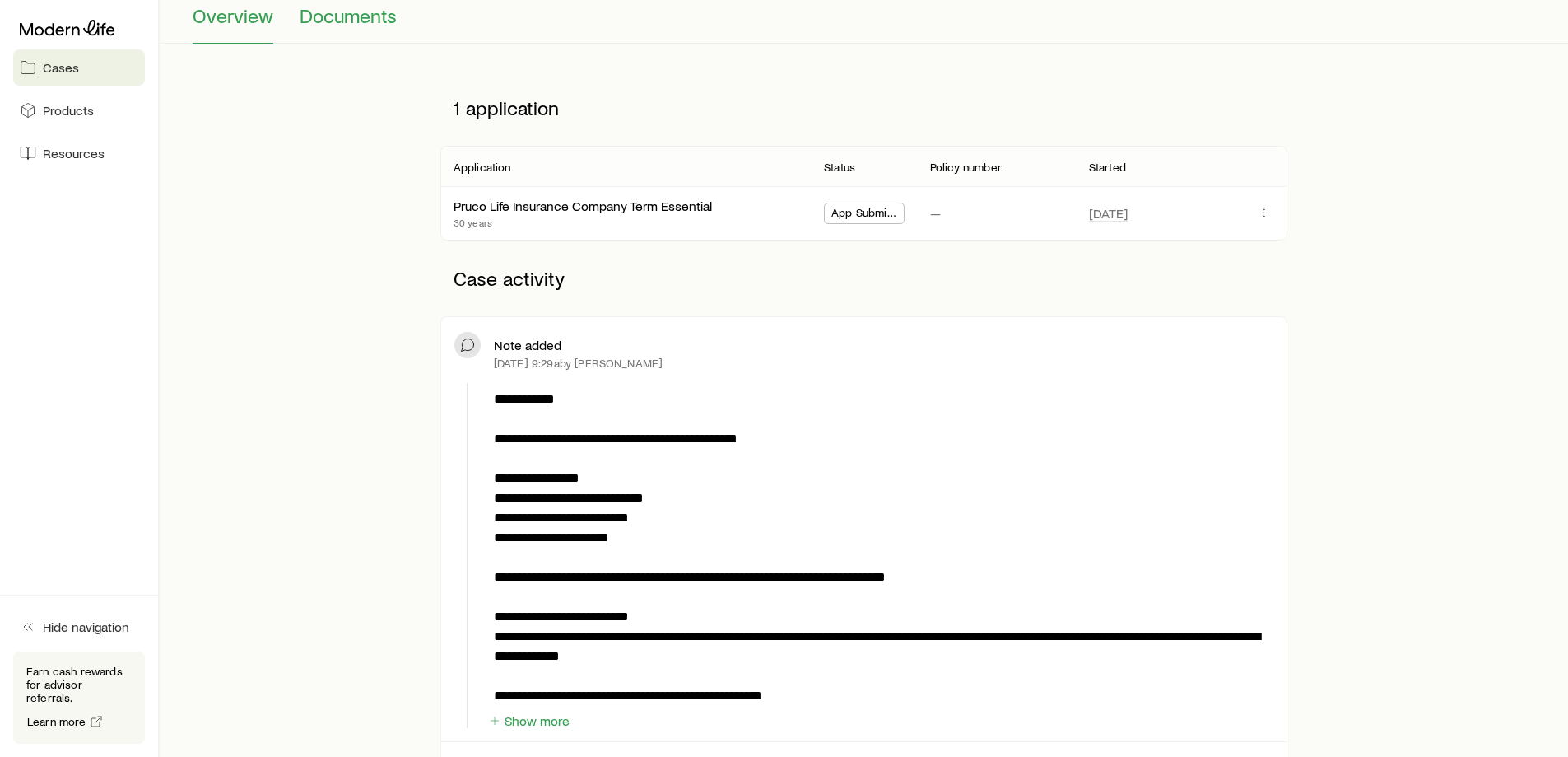
click at [323, 24] on span "Documents" at bounding box center [348, 15] width 97 height 23
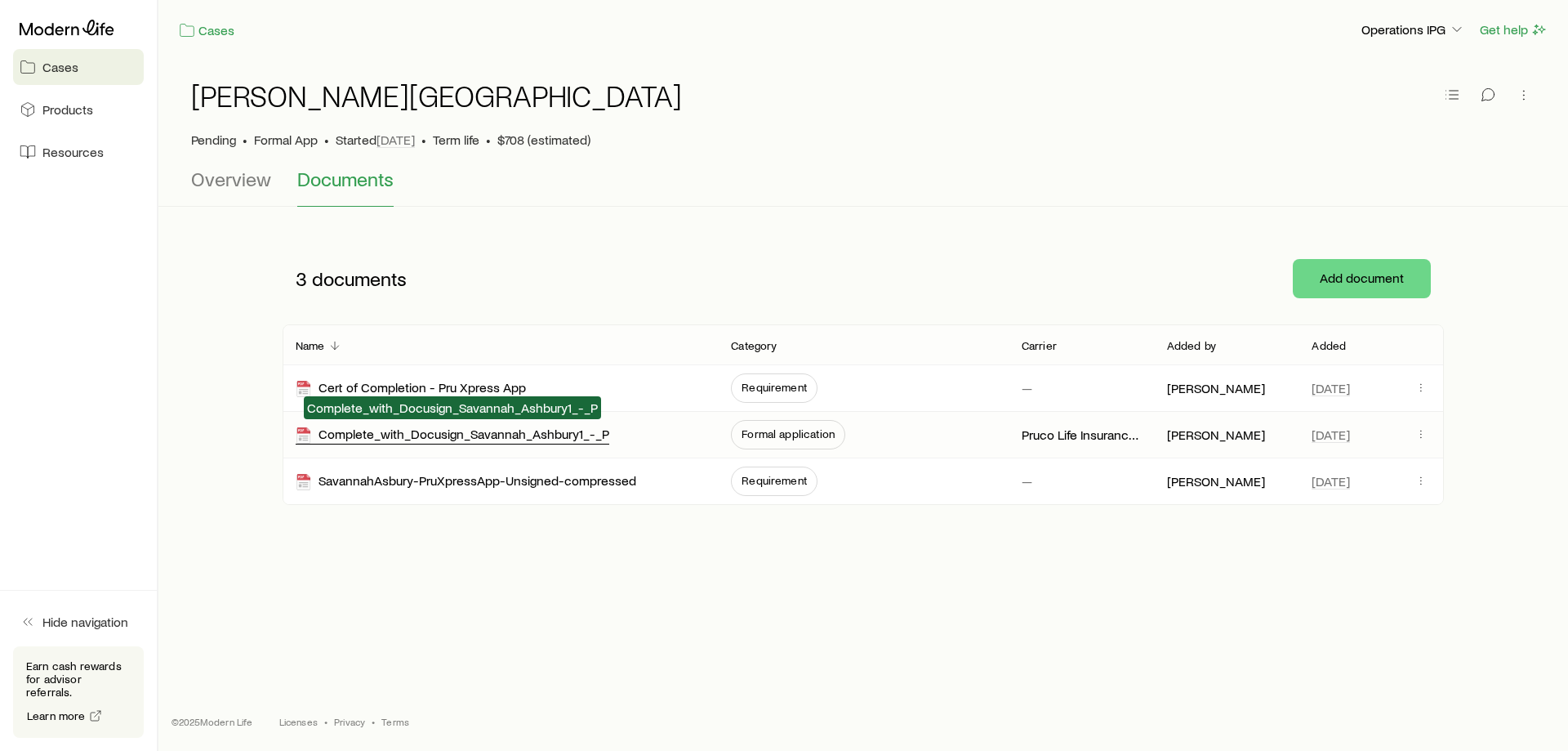
click at [498, 441] on div "Complete_with_Docusign_Savannah_Ashbury1_-_P" at bounding box center [452, 435] width 314 height 19
